Goal: Browse casually

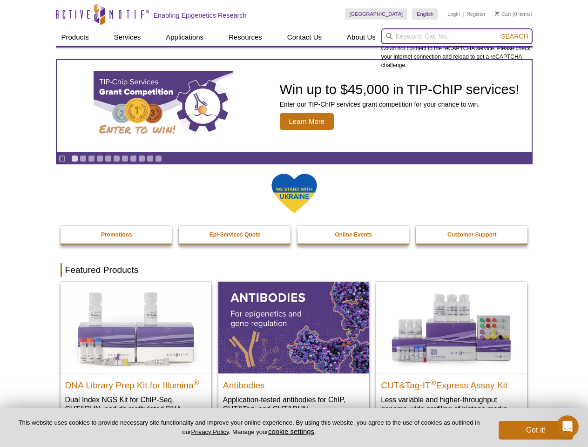
click at [457, 36] on input "search" at bounding box center [456, 36] width 151 height 16
click at [515, 36] on span "Search" at bounding box center [514, 36] width 27 height 7
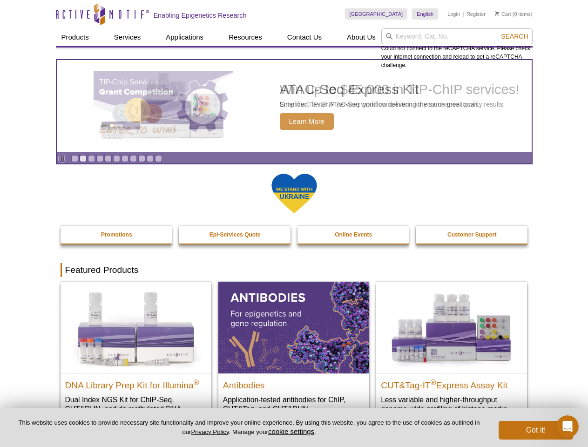
click at [62, 158] on icon "Pause" at bounding box center [62, 159] width 6 height 6
click at [75, 158] on link "Go to slide 1" at bounding box center [74, 158] width 7 height 7
click at [83, 158] on link "Go to slide 2" at bounding box center [83, 158] width 7 height 7
click at [91, 158] on link "Go to slide 3" at bounding box center [91, 158] width 7 height 7
click at [100, 158] on link "Go to slide 4" at bounding box center [99, 158] width 7 height 7
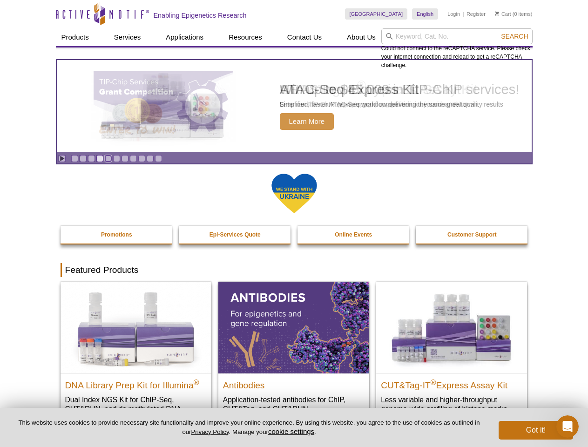
click at [108, 158] on link "Go to slide 5" at bounding box center [108, 158] width 7 height 7
click at [116, 158] on link "Go to slide 6" at bounding box center [116, 158] width 7 height 7
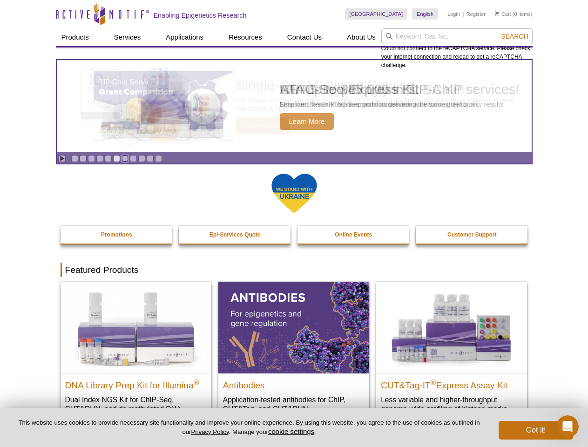
click at [125, 158] on link "Go to slide 7" at bounding box center [125, 158] width 7 height 7
